Goal: Transaction & Acquisition: Purchase product/service

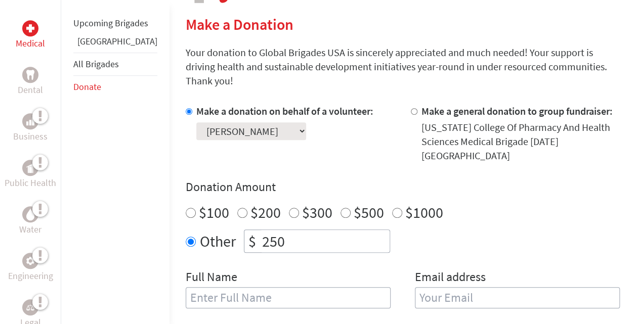
click at [228, 287] on input "text" at bounding box center [288, 297] width 205 height 21
type input "alba"
click at [415, 287] on input "email" at bounding box center [517, 297] width 205 height 21
type input "a"
type input "[EMAIL_ADDRESS][DOMAIN_NAME]"
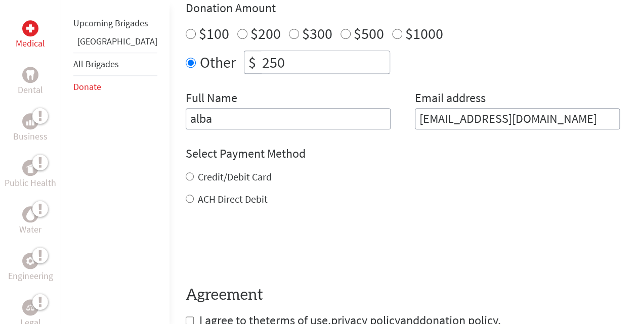
scroll to position [417, 0]
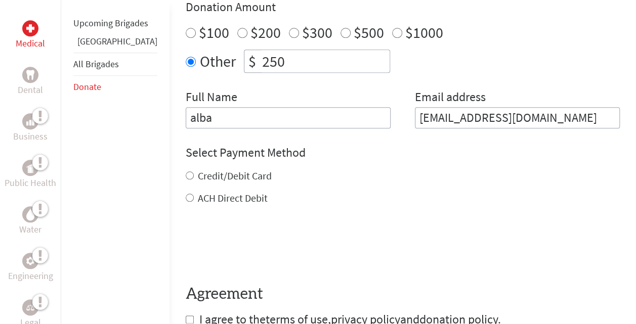
click at [186, 172] on input "Credit/Debit Card" at bounding box center [190, 176] width 8 height 8
radio input "true"
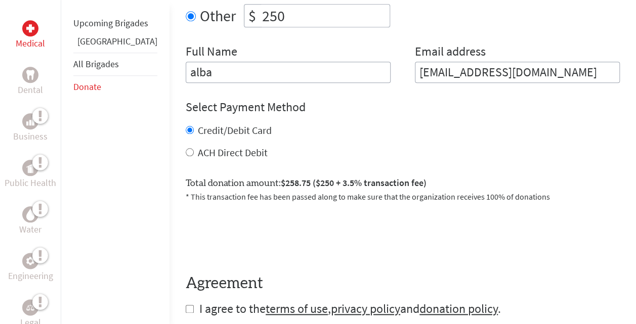
scroll to position [465, 0]
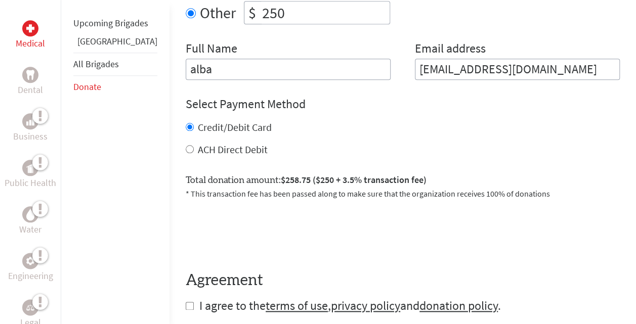
click at [186, 282] on form "Make a donation on behalf of a volunteer: Select a volunteer... [PERSON_NAME] […" at bounding box center [403, 95] width 434 height 439
click at [186, 302] on input "checkbox" at bounding box center [190, 306] width 8 height 8
checkbox input "true"
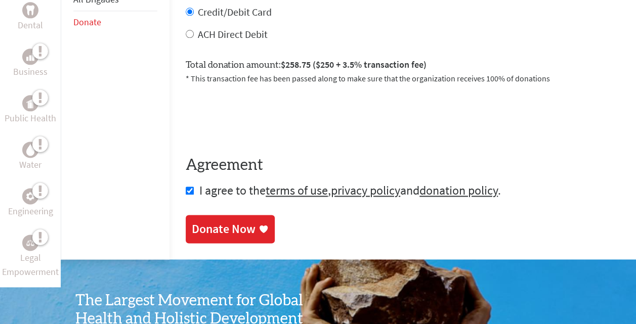
scroll to position [581, 0]
click at [192, 222] on div "Donate Now" at bounding box center [224, 230] width 64 height 16
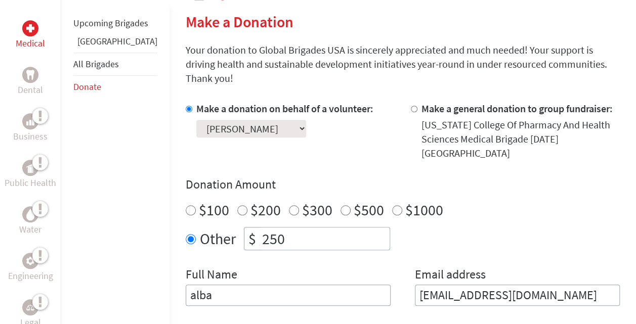
scroll to position [240, 0]
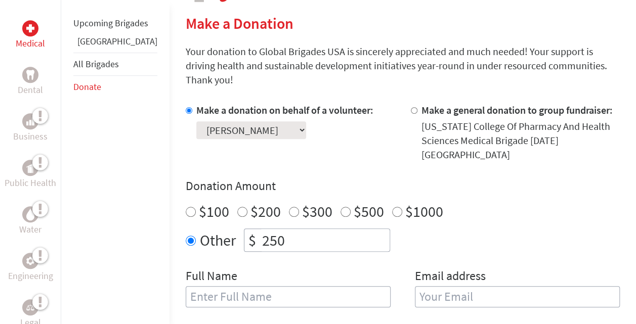
scroll to position [321, 0]
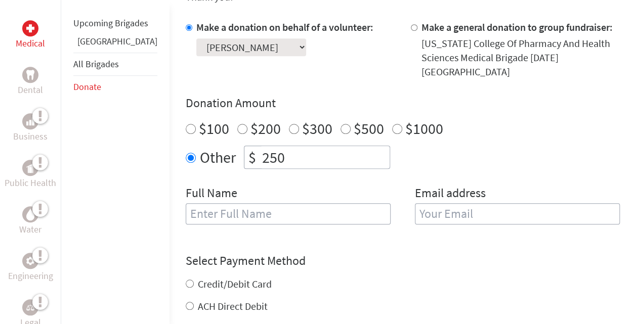
click at [203, 203] on input "text" at bounding box center [288, 213] width 205 height 21
type input "alba"
click at [418, 203] on input "email" at bounding box center [517, 213] width 205 height 21
type input "[EMAIL_ADDRESS][DOMAIN_NAME]"
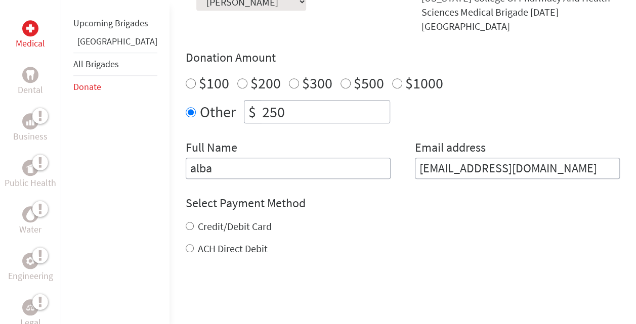
scroll to position [369, 0]
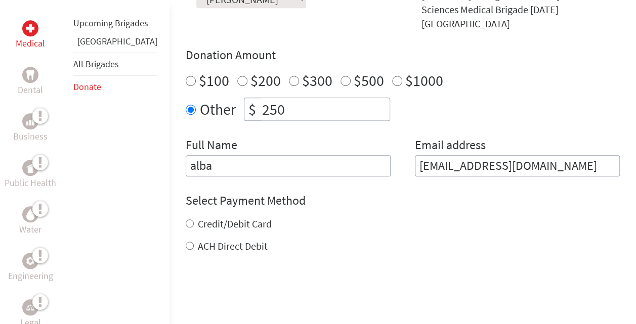
drag, startPoint x: 152, startPoint y: 189, endPoint x: 153, endPoint y: 195, distance: 6.2
click at [186, 217] on div "Credit/Debit Card" at bounding box center [403, 224] width 434 height 14
click at [186, 220] on input "Credit/Debit Card" at bounding box center [190, 224] width 8 height 8
radio input "true"
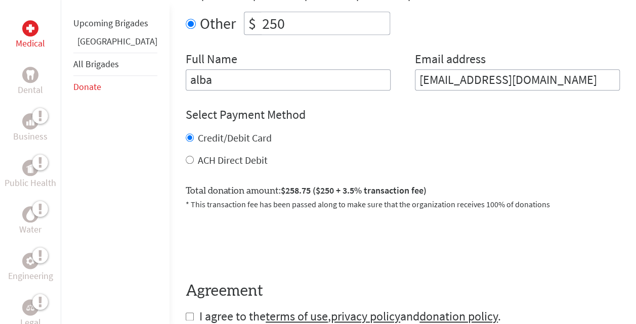
scroll to position [495, 0]
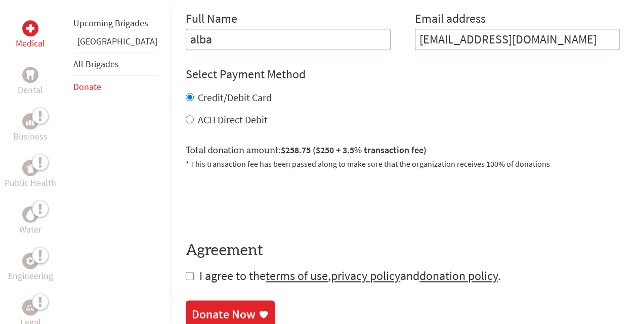
click at [186, 272] on input "checkbox" at bounding box center [190, 276] width 8 height 8
checkbox input "true"
click at [192, 308] on div "Donate Now" at bounding box center [224, 316] width 64 height 16
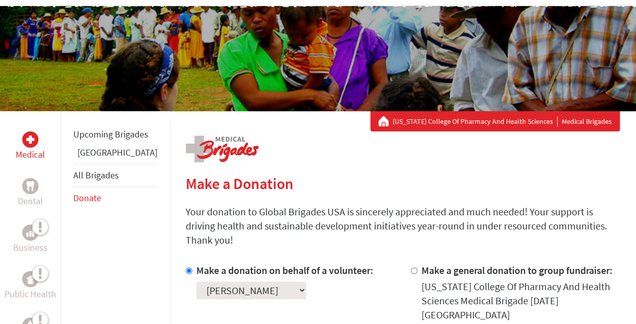
scroll to position [144, 0]
